Goal: Transaction & Acquisition: Purchase product/service

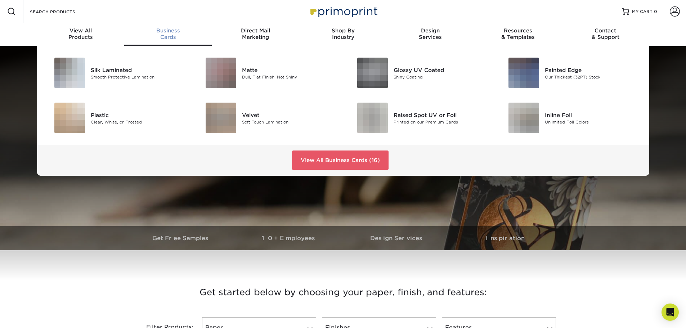
click at [176, 37] on div "Business Cards" at bounding box center [167, 33] width 87 height 13
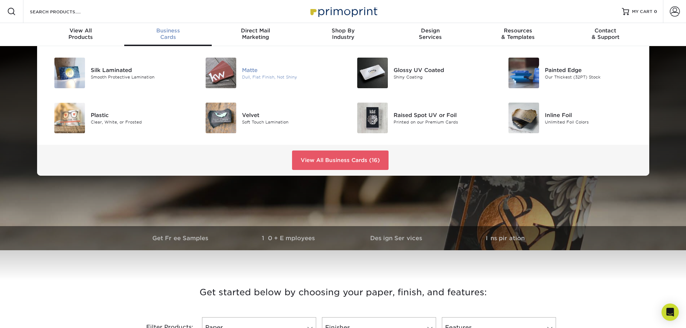
click at [259, 69] on div "Matte" at bounding box center [289, 70] width 95 height 8
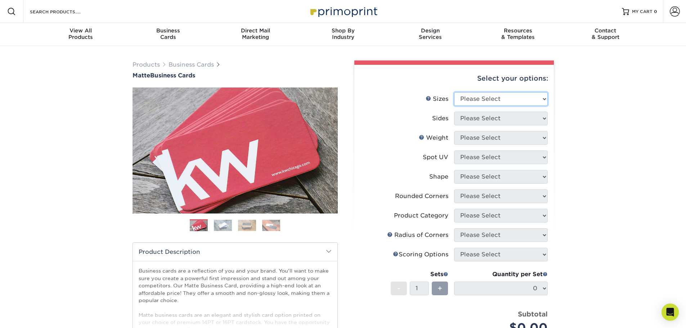
click at [493, 98] on select "Please Select 1.5" x 3.5" - Mini 1.75" x 3.5" - Mini 2" x 2" - Square 2" x 3" -…" at bounding box center [501, 99] width 94 height 14
select select "2.00x3.50"
click at [454, 92] on select "Please Select 1.5" x 3.5" - Mini 1.75" x 3.5" - Mini 2" x 2" - Square 2" x 3" -…" at bounding box center [501, 99] width 94 height 14
click at [512, 121] on select "Please Select Print Both Sides Print Front Only" at bounding box center [501, 119] width 94 height 14
select select "32d3c223-f82c-492b-b915-ba065a00862f"
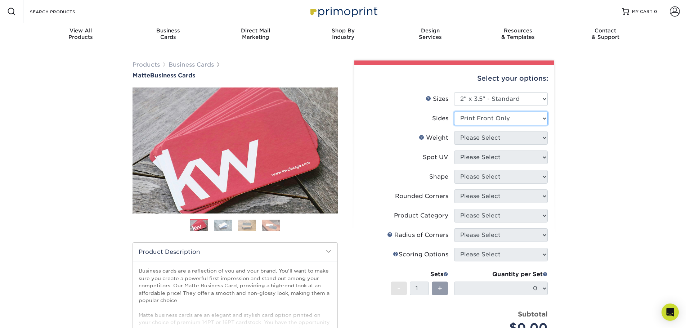
click at [454, 112] on select "Please Select Print Both Sides Print Front Only" at bounding box center [501, 119] width 94 height 14
click at [515, 137] on select "Please Select 16PT 14PT" at bounding box center [501, 138] width 94 height 14
select select "14PT"
click at [454, 131] on select "Please Select 16PT 14PT" at bounding box center [501, 138] width 94 height 14
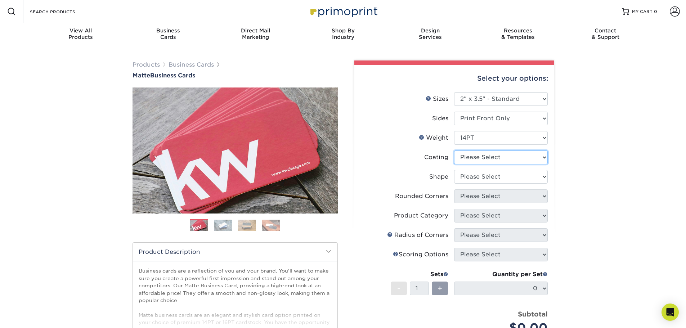
click at [515, 159] on select at bounding box center [501, 157] width 94 height 14
select select "121bb7b5-3b4d-429f-bd8d-bbf80e953313"
click at [454, 150] on select at bounding box center [501, 157] width 94 height 14
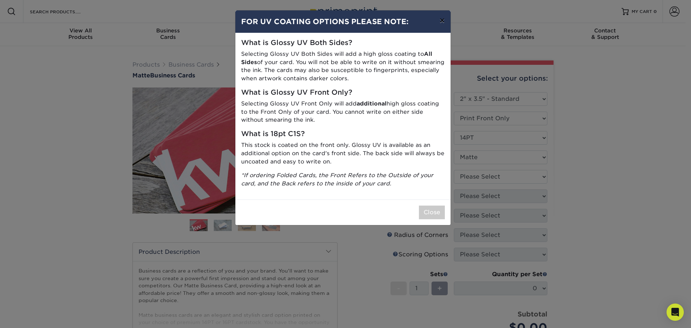
click at [442, 21] on button "×" at bounding box center [442, 20] width 17 height 20
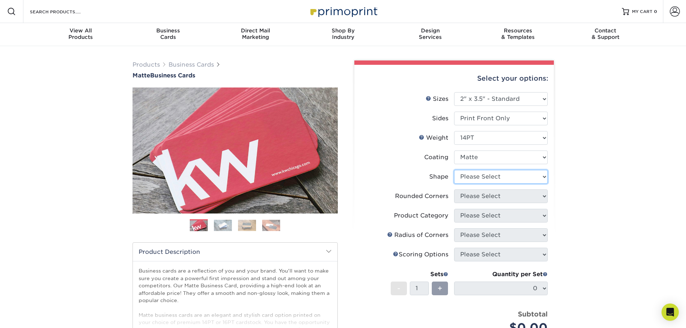
click at [514, 173] on select "Please Select Standard" at bounding box center [501, 177] width 94 height 14
select select "standard"
click at [454, 170] on select "Please Select Standard" at bounding box center [501, 177] width 94 height 14
click at [503, 195] on select "Please Select Yes - Round 2 Corners Yes - Round 4 Corners No" at bounding box center [501, 196] width 94 height 14
select select "7672df9e-0e0a-464d-8e1f-920c575e4da3"
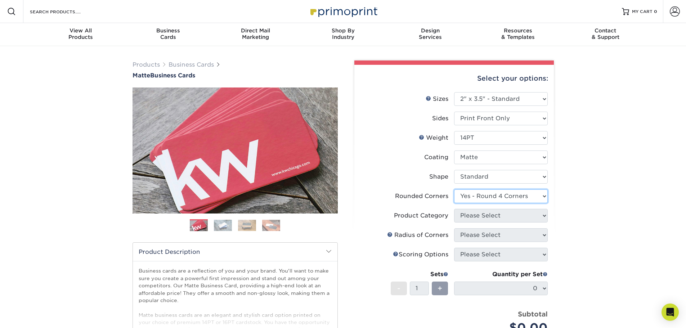
click at [454, 189] on select "Please Select Yes - Round 2 Corners Yes - Round 4 Corners No" at bounding box center [501, 196] width 94 height 14
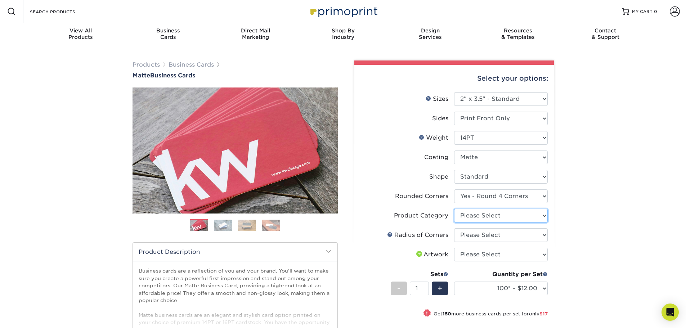
click at [541, 214] on select "Please Select Business Cards" at bounding box center [501, 216] width 94 height 14
select select "3b5148f1-0588-4f88-a218-97bcfdce65c1"
click at [454, 209] on select "Please Select Business Cards" at bounding box center [501, 216] width 94 height 14
click at [520, 233] on select "Please Select Rounded 1/8" Rounded 1/4"" at bounding box center [501, 235] width 94 height 14
select select "589680c7-ee9a-431b-9d12-d7aeb1386a97"
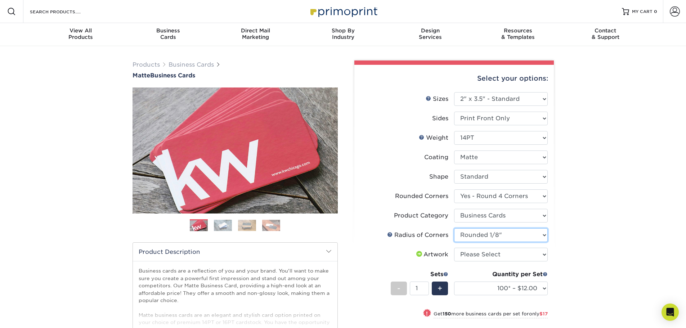
click at [454, 228] on select "Please Select Rounded 1/8" Rounded 1/4"" at bounding box center [501, 235] width 94 height 14
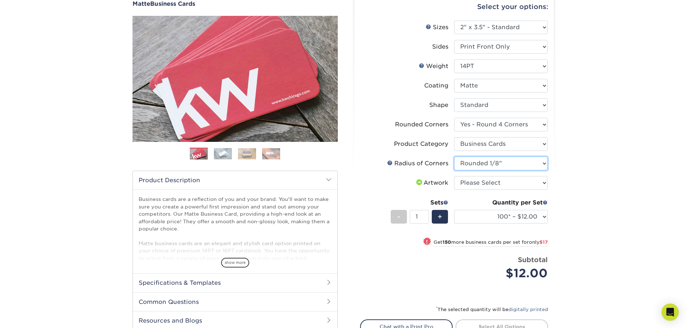
scroll to position [72, 0]
click at [537, 182] on select "Please Select I will upload files I need a design - $100" at bounding box center [501, 183] width 94 height 14
select select "upload"
click at [454, 176] on select "Please Select I will upload files I need a design - $100" at bounding box center [501, 183] width 94 height 14
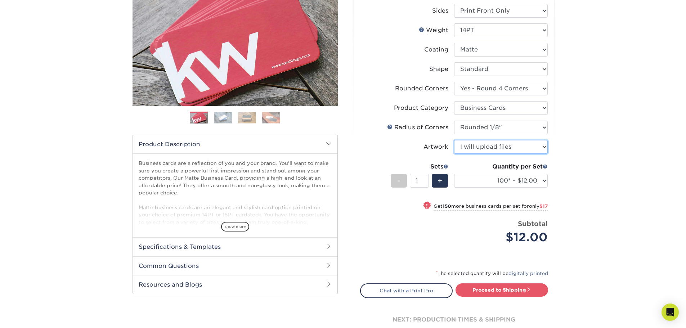
scroll to position [108, 0]
click at [543, 181] on select "100* – $12.00 250* – $29.00 500 – $57.00 1000 – $70.00 2500 – $120.00 5000 – $1…" at bounding box center [501, 180] width 94 height 14
select select "500 – $57.00"
click at [454, 173] on select "100* – $12.00 250* – $29.00 500 – $57.00 1000 – $70.00 2500 – $120.00 5000 – $1…" at bounding box center [501, 180] width 94 height 14
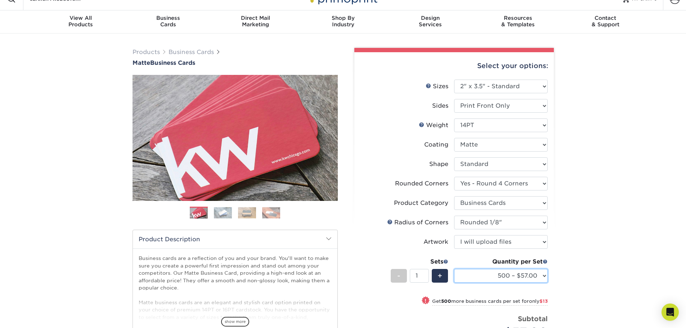
scroll to position [0, 0]
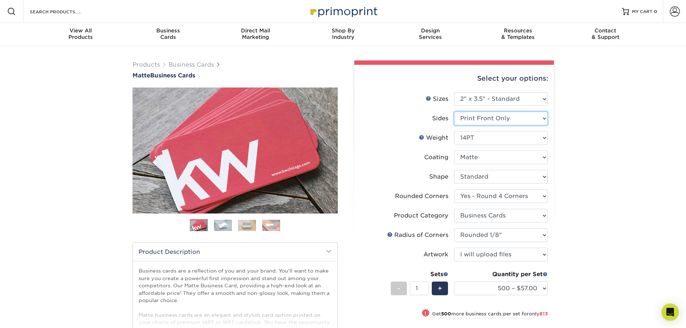
click at [537, 118] on select "Please Select Print Both Sides Print Front Only" at bounding box center [501, 119] width 94 height 14
select select "13abbda7-1d64-4f25-8bb2-c179b224825d"
click at [454, 112] on select "Please Select Print Both Sides Print Front Only" at bounding box center [501, 119] width 94 height 14
select select "-1"
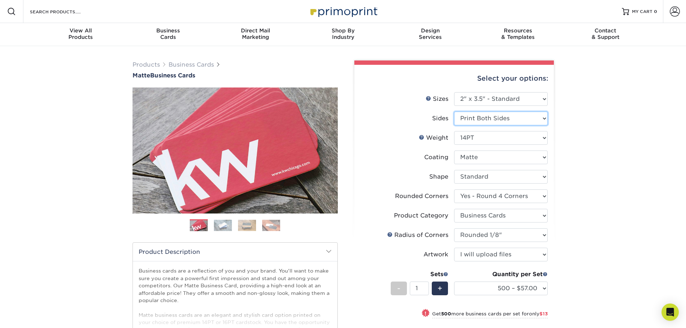
select select "-1"
select select
select select "-1"
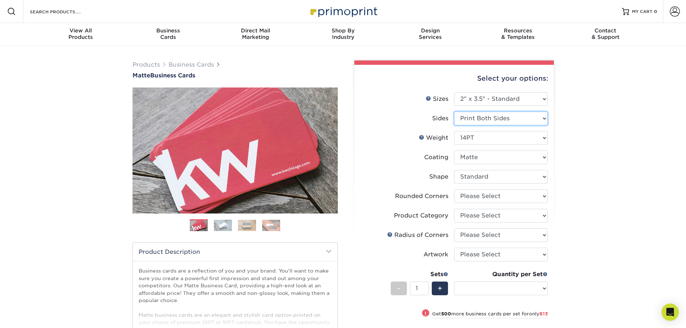
select select "-1"
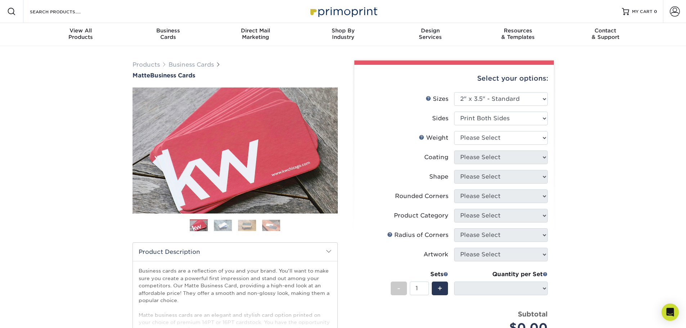
click at [548, 137] on div "Select your options: Sizes Help Sizes Please Select 1.5" x 3.5" - Mini 1.75" x …" at bounding box center [453, 244] width 199 height 358
click at [540, 137] on select "Please Select 16PT 14PT" at bounding box center [501, 138] width 94 height 14
select select "14PT"
click at [454, 131] on select "Please Select 16PT 14PT" at bounding box center [501, 138] width 94 height 14
select select
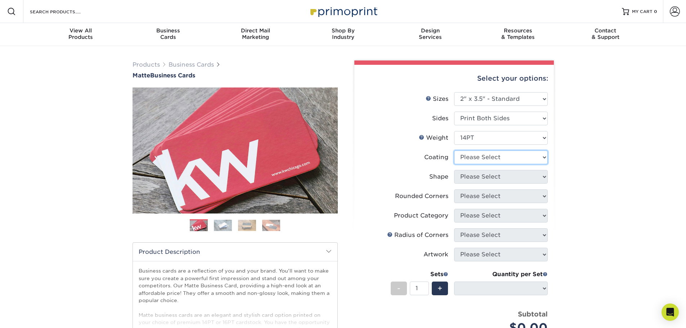
click at [531, 157] on select at bounding box center [501, 157] width 94 height 14
select select "121bb7b5-3b4d-429f-bd8d-bbf80e953313"
click at [454, 150] on select at bounding box center [501, 157] width 94 height 14
select select
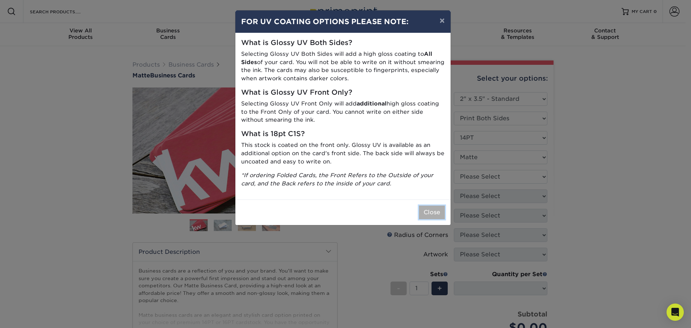
click at [432, 213] on button "Close" at bounding box center [432, 212] width 26 height 14
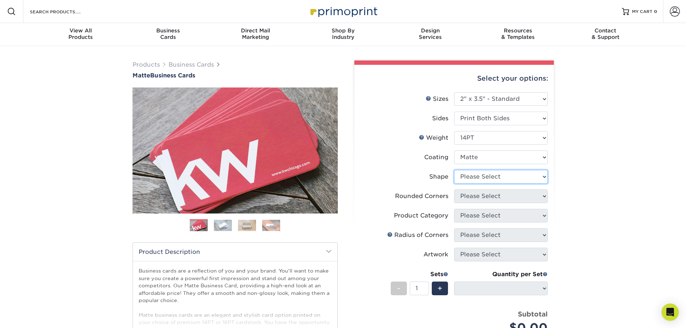
click at [514, 179] on select "Please Select Standard" at bounding box center [501, 177] width 94 height 14
select select "standard"
click at [454, 170] on select "Please Select Standard" at bounding box center [501, 177] width 94 height 14
select select
drag, startPoint x: 502, startPoint y: 196, endPoint x: 502, endPoint y: 200, distance: 4.3
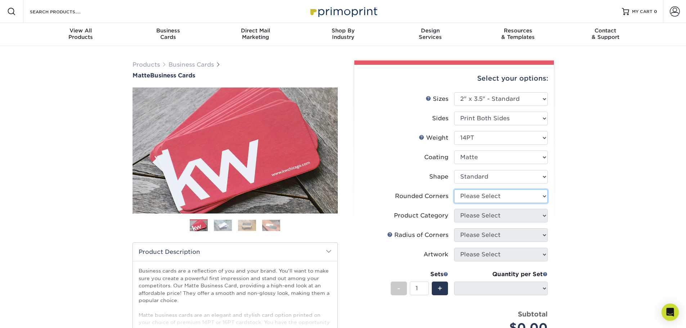
click at [502, 196] on select "Please Select Yes - Round 2 Corners Yes - Round 4 Corners No" at bounding box center [501, 196] width 94 height 14
select select "7672df9e-0e0a-464d-8e1f-920c575e4da3"
click at [454, 189] on select "Please Select Yes - Round 2 Corners Yes - Round 4 Corners No" at bounding box center [501, 196] width 94 height 14
select select "-1"
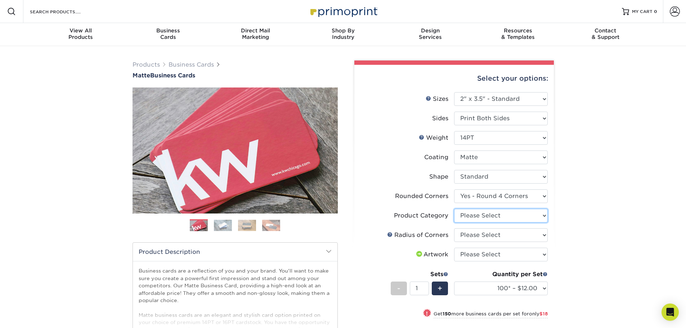
click at [510, 216] on select "Please Select Business Cards" at bounding box center [501, 216] width 94 height 14
select select "3b5148f1-0588-4f88-a218-97bcfdce65c1"
click at [454, 209] on select "Please Select Business Cards" at bounding box center [501, 216] width 94 height 14
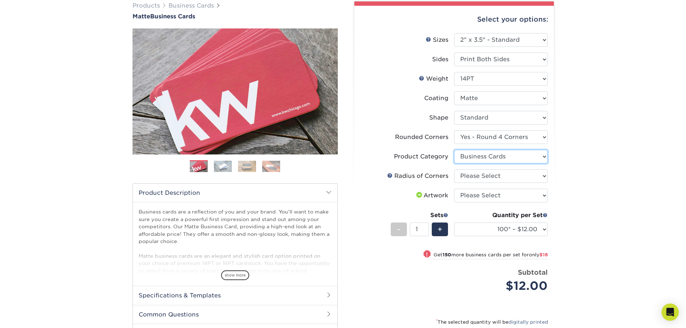
scroll to position [72, 0]
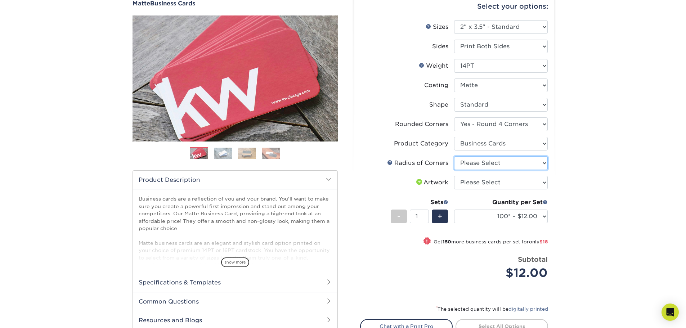
click at [527, 165] on select "Please Select Rounded 1/8" Rounded 1/4"" at bounding box center [501, 163] width 94 height 14
select select "589680c7-ee9a-431b-9d12-d7aeb1386a97"
click at [454, 156] on select "Please Select Rounded 1/8" Rounded 1/4"" at bounding box center [501, 163] width 94 height 14
click at [512, 183] on select "Please Select I will upload files I need a design - $100" at bounding box center [501, 183] width 94 height 14
select select "upload"
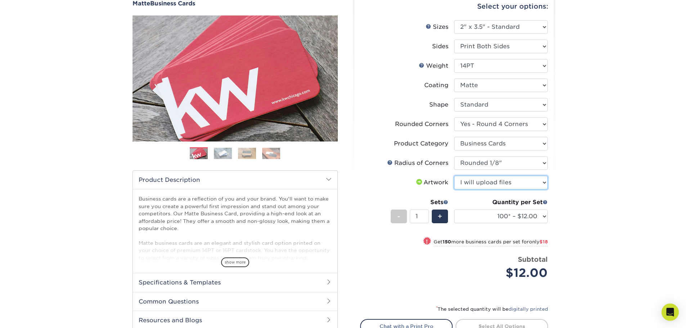
click at [454, 176] on select "Please Select I will upload files I need a design - $100" at bounding box center [501, 183] width 94 height 14
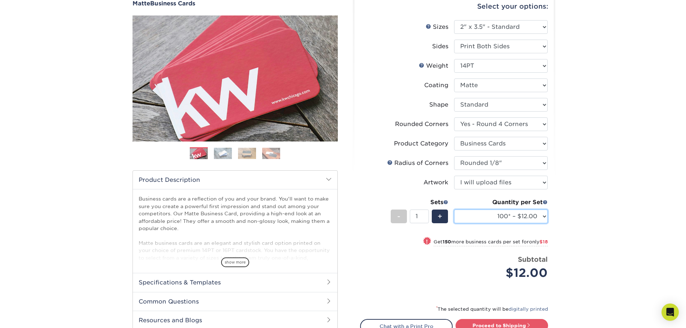
click at [543, 217] on select "100* – $12.00 250* – $30.00 500 – $60.00 1000 – $74.00 2500 – $136.00 5000 – $2…" at bounding box center [501, 216] width 94 height 14
select select "500 – $60.00"
click at [454, 209] on select "100* – $12.00 250* – $30.00 500 – $60.00 1000 – $74.00 2500 – $136.00 5000 – $2…" at bounding box center [501, 216] width 94 height 14
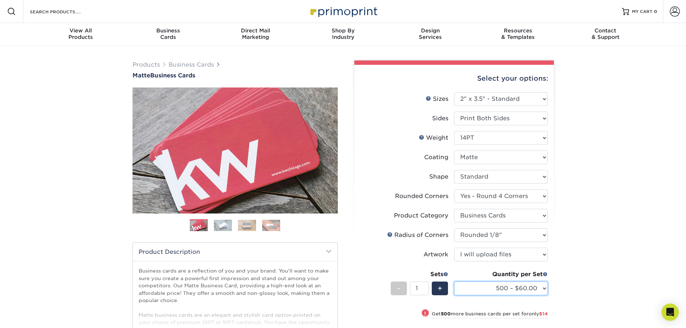
scroll to position [144, 0]
